Goal: Information Seeking & Learning: Learn about a topic

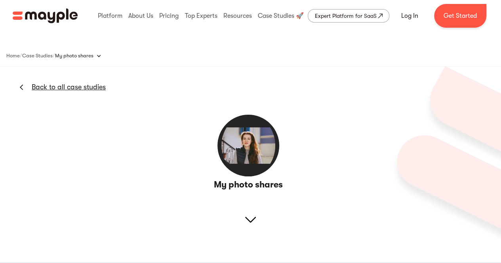
click at [247, 148] on img at bounding box center [247, 145] width 63 height 63
click at [221, 186] on h3 "My photo shares" at bounding box center [248, 184] width 90 height 11
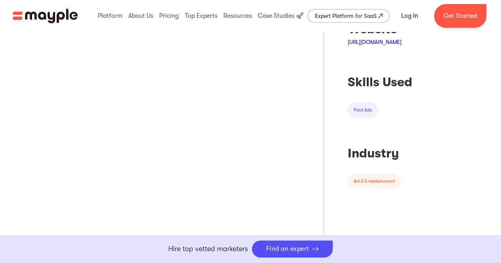
scroll to position [158, 0]
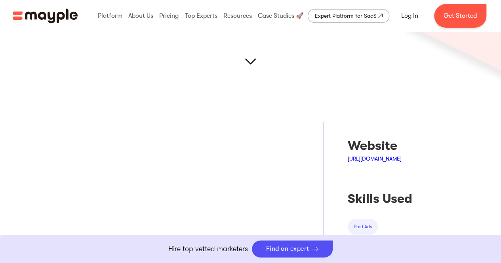
click at [365, 157] on link "[URL][DOMAIN_NAME]" at bounding box center [374, 159] width 54 height 6
